Goal: Find specific page/section: Find specific page/section

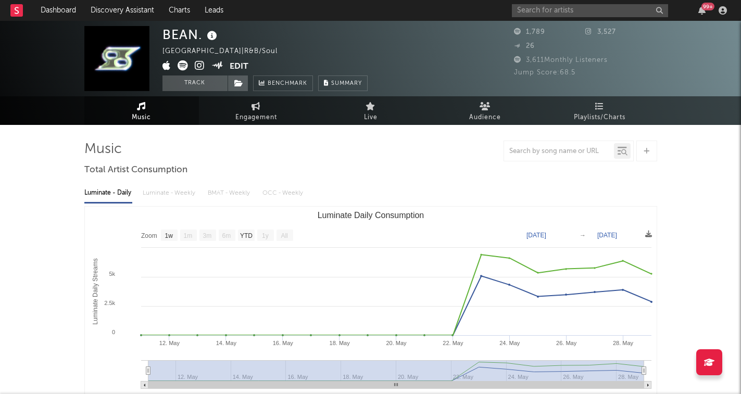
select select "1w"
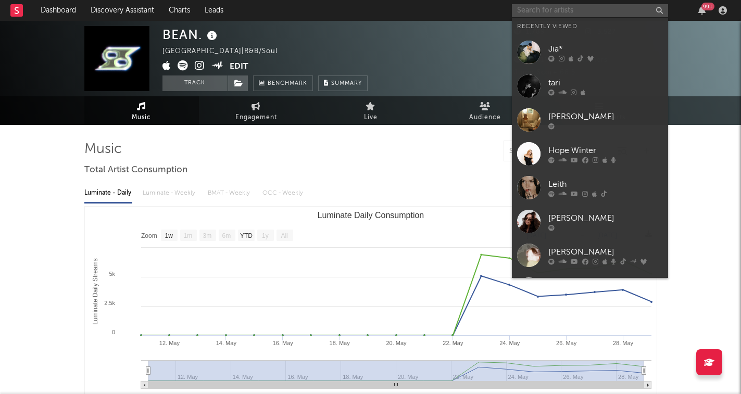
click at [624, 11] on input "text" at bounding box center [590, 10] width 156 height 13
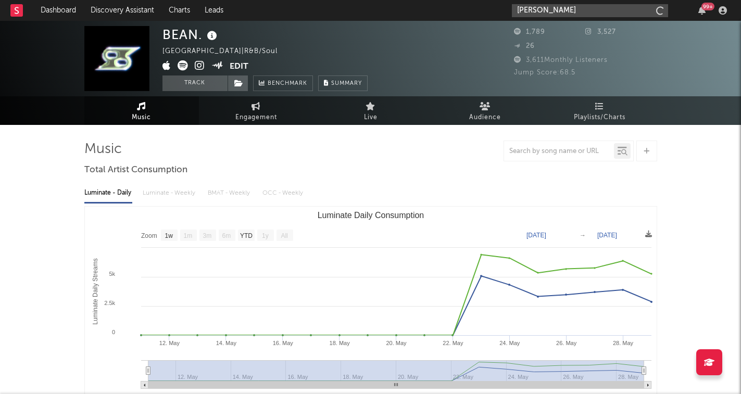
type input "[PERSON_NAME]"
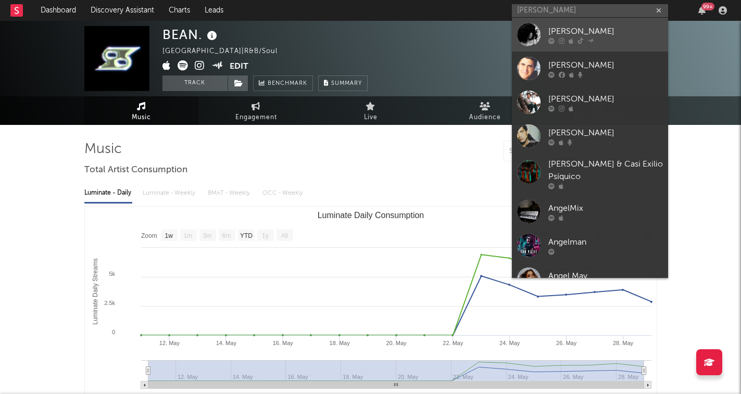
click at [608, 34] on div "[PERSON_NAME]" at bounding box center [605, 31] width 114 height 12
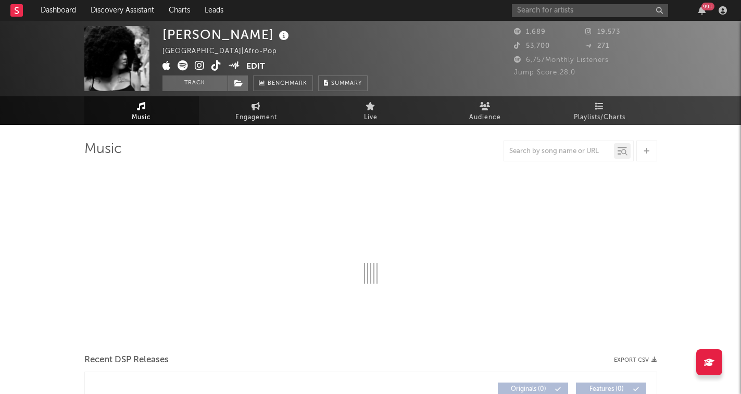
select select "6m"
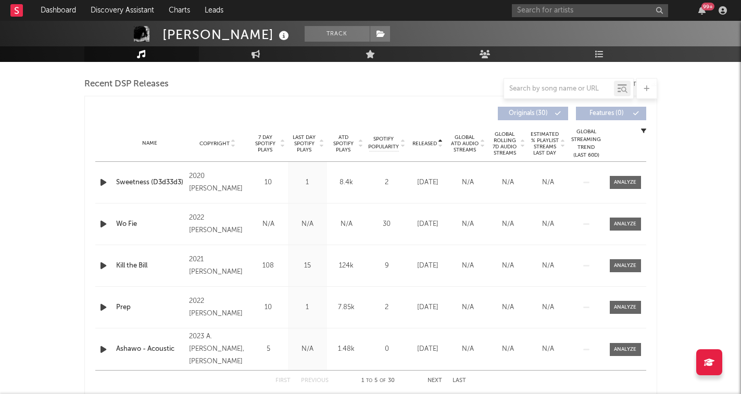
scroll to position [359, 0]
click at [439, 143] on icon at bounding box center [440, 145] width 5 height 4
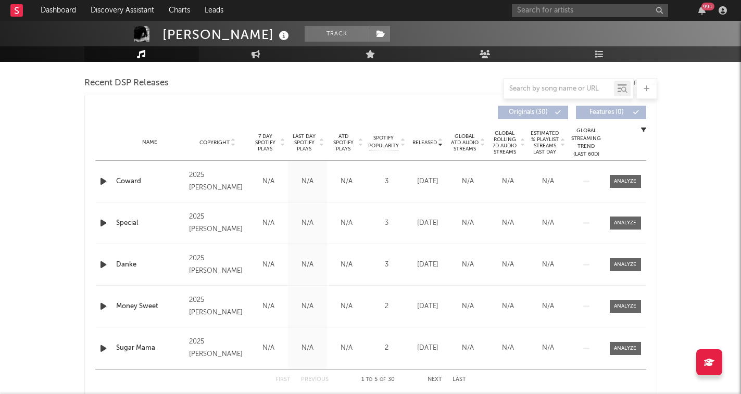
click at [282, 143] on icon at bounding box center [282, 145] width 5 height 4
click at [282, 142] on icon at bounding box center [282, 140] width 5 height 4
click at [282, 143] on icon at bounding box center [282, 145] width 5 height 4
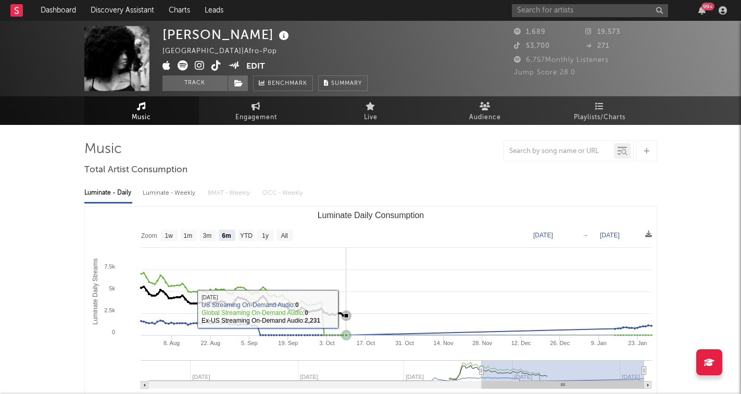
scroll to position [0, 0]
